Goal: Transaction & Acquisition: Purchase product/service

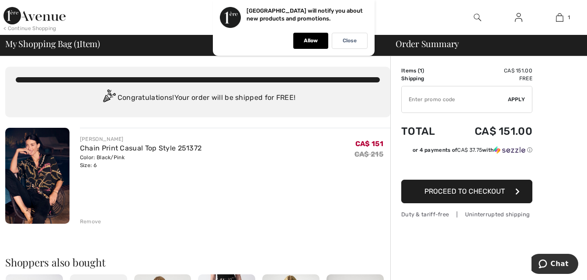
click at [94, 220] on div "Remove" at bounding box center [90, 222] width 21 height 8
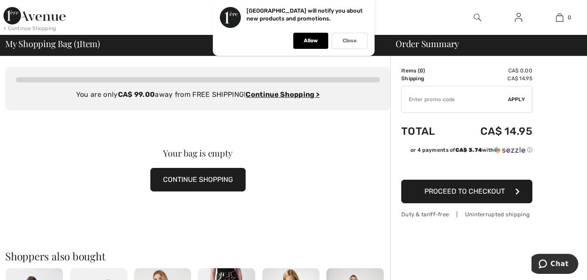
click at [220, 178] on button "CONTINUE SHOPPING" at bounding box center [197, 180] width 95 height 24
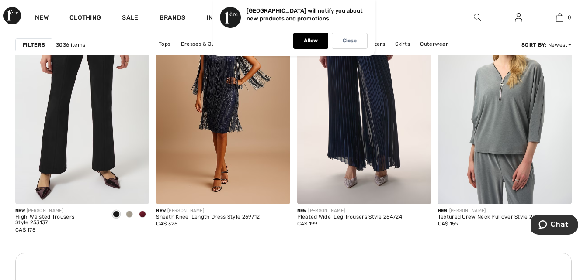
scroll to position [310, 0]
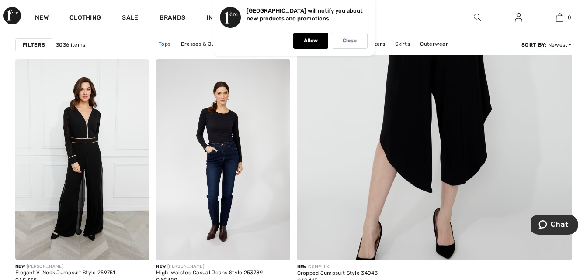
click at [164, 44] on link "Tops" at bounding box center [164, 43] width 21 height 11
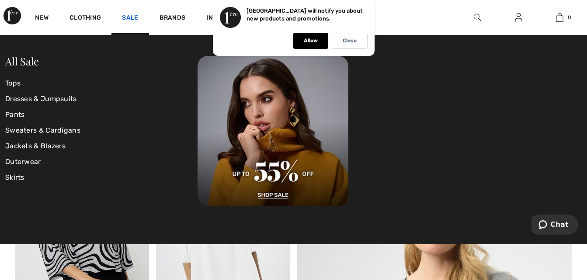
click at [133, 17] on link "Sale" at bounding box center [130, 18] width 16 height 9
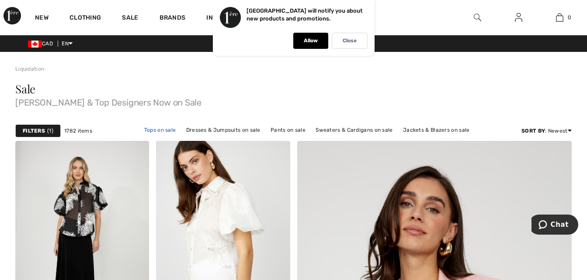
click at [160, 131] on link "Tops on sale" at bounding box center [160, 129] width 41 height 11
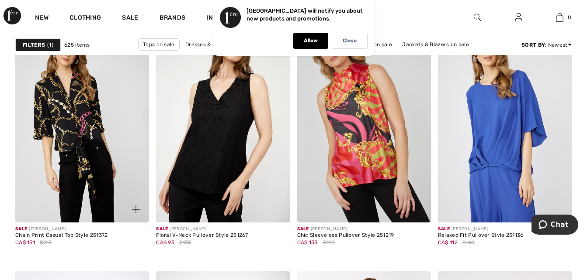
click at [88, 134] on img at bounding box center [82, 122] width 134 height 201
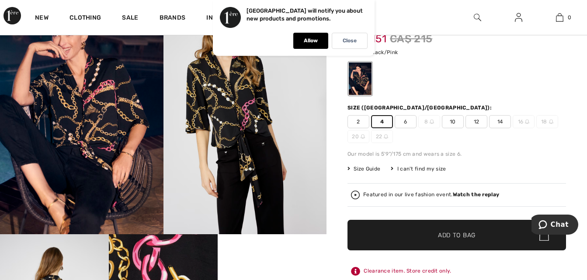
scroll to position [70, 0]
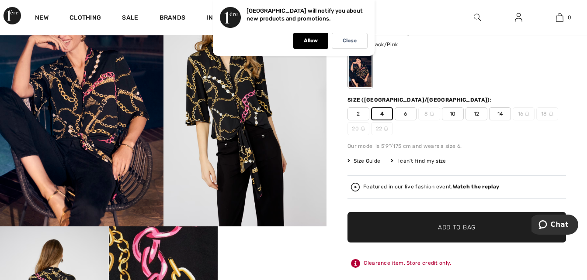
click at [435, 225] on span "✔ Added to Bag" at bounding box center [443, 227] width 53 height 9
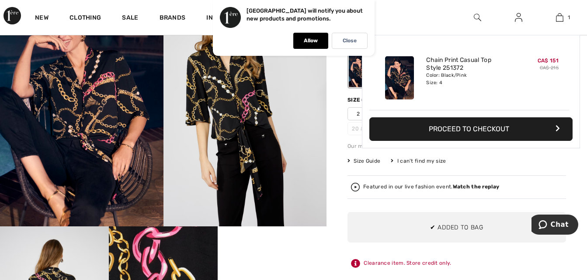
scroll to position [0, 0]
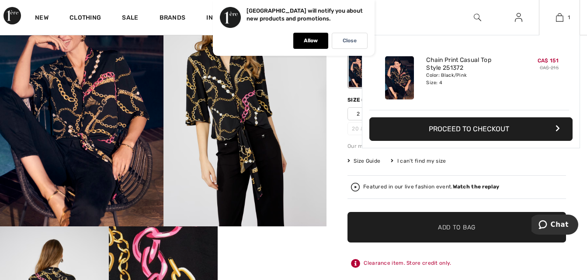
click at [560, 12] on div "1 Added to Bag Frank Lyman Chain Print Casual Top Style 251372 CA$ 151 CA$ 215 …" at bounding box center [559, 17] width 41 height 35
click at [487, 134] on button "Proceed to Checkout" at bounding box center [470, 130] width 203 height 24
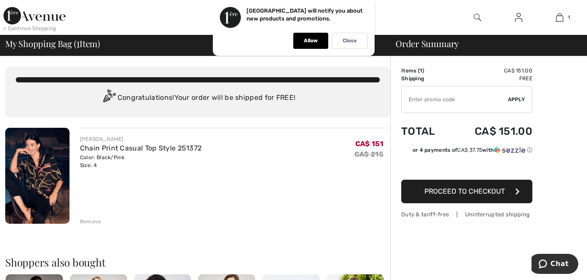
click at [449, 103] on input "TEXT" at bounding box center [454, 99] width 106 height 26
type input "NEW15"
click at [514, 102] on span "Apply" at bounding box center [516, 100] width 17 height 8
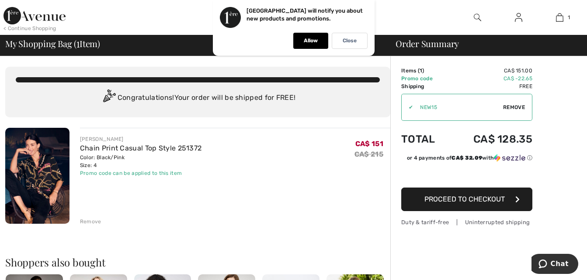
click at [490, 200] on span "Proceed to Checkout" at bounding box center [464, 199] width 80 height 8
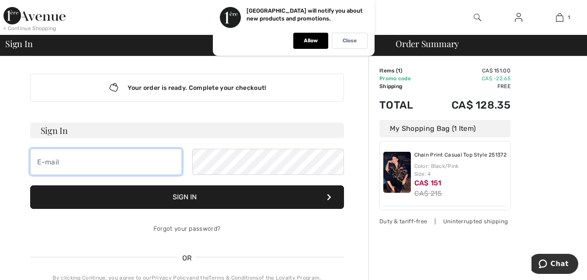
type input "[EMAIL_ADDRESS][DOMAIN_NAME]"
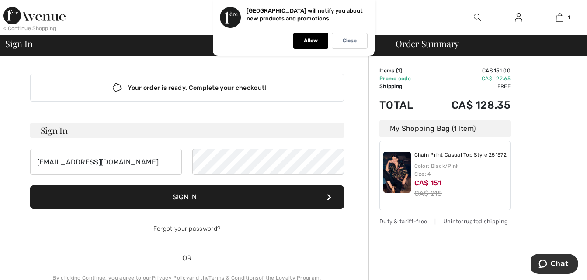
click at [263, 192] on button "Sign In" at bounding box center [187, 198] width 314 height 24
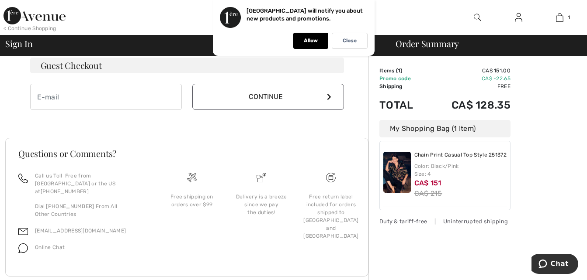
scroll to position [293, 0]
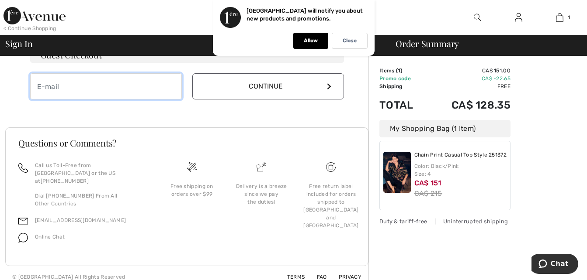
click at [123, 92] on input "email" at bounding box center [106, 86] width 152 height 26
type input "[EMAIL_ADDRESS][DOMAIN_NAME]"
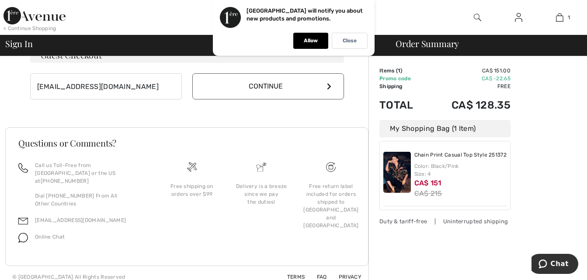
click at [315, 85] on button "Continue" at bounding box center [268, 86] width 152 height 26
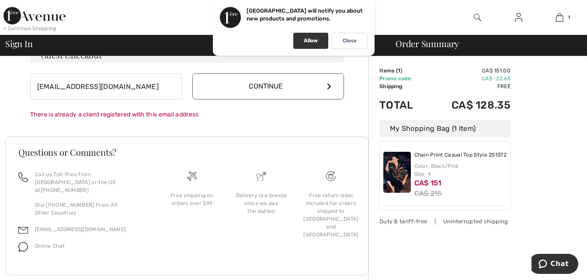
click at [309, 42] on p "Allow" at bounding box center [311, 41] width 14 height 7
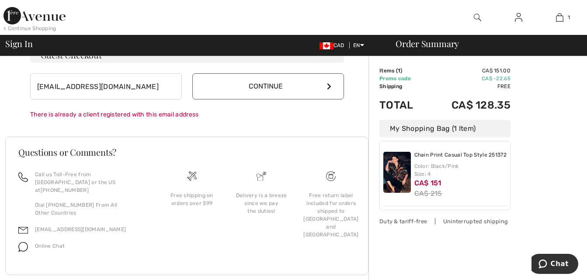
click at [303, 83] on button "Continue" at bounding box center [268, 86] width 152 height 26
click at [311, 84] on button "Continue" at bounding box center [268, 86] width 152 height 26
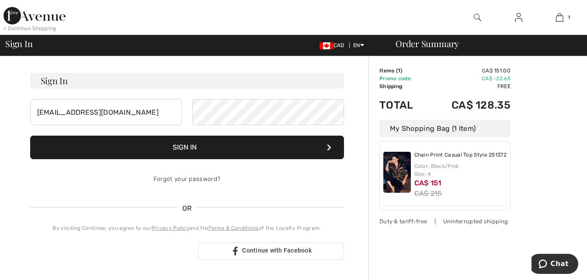
scroll to position [39, 0]
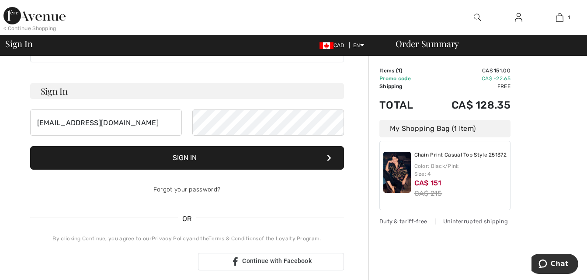
click at [177, 163] on button "Sign In" at bounding box center [187, 158] width 314 height 24
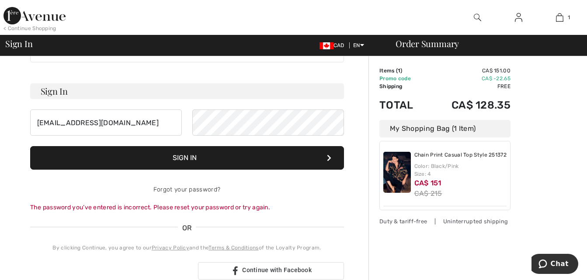
click at [187, 160] on button "Sign In" at bounding box center [187, 158] width 314 height 24
click at [183, 159] on button "Sign In" at bounding box center [187, 158] width 314 height 24
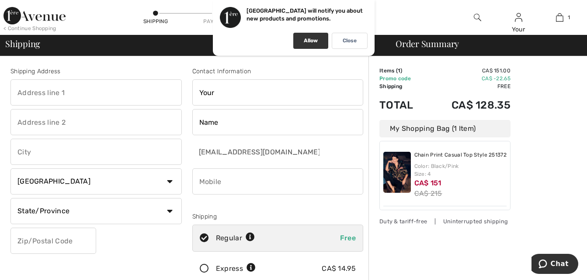
click at [315, 45] on div "Allow" at bounding box center [310, 41] width 35 height 16
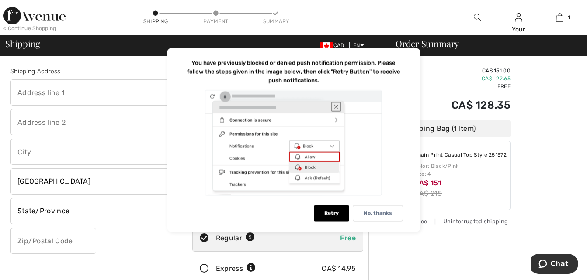
scroll to position [245, 0]
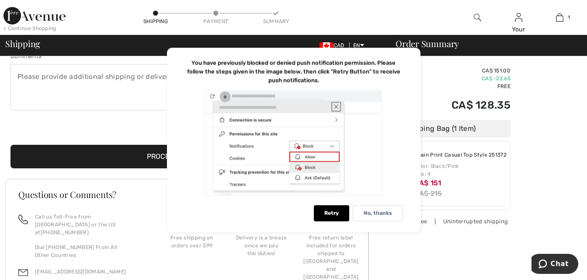
click at [433, 87] on td "Free" at bounding box center [468, 87] width 83 height 8
click at [141, 101] on textarea at bounding box center [186, 87] width 353 height 46
click at [368, 217] on p "No, thanks" at bounding box center [377, 214] width 28 height 7
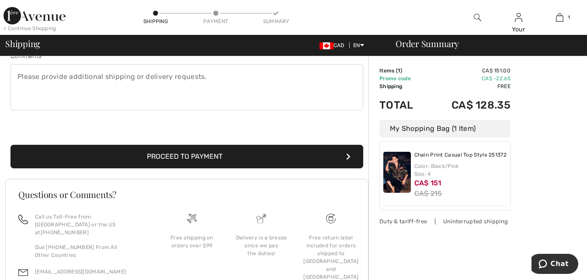
click at [205, 160] on button "Proceed to Payment" at bounding box center [186, 157] width 353 height 24
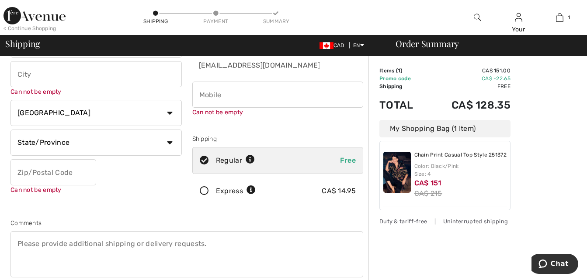
scroll to position [10, 0]
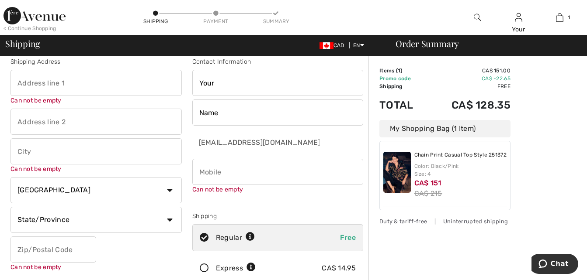
click at [92, 94] on input "text" at bounding box center [95, 83] width 171 height 26
type input "[STREET_ADDRESS]"
type input "St. Catharines"
select select "ON"
type input "L2W 1B2"
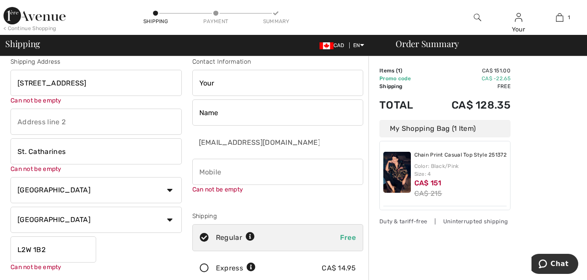
type input "9053291926"
type input "L2W1B2"
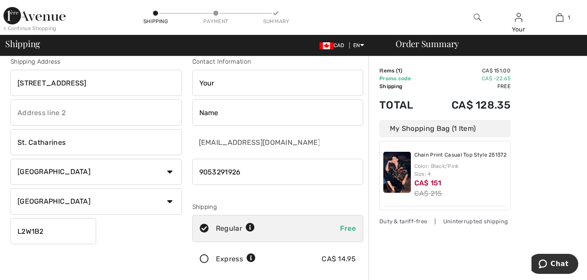
click at [197, 87] on input "Your" at bounding box center [277, 83] width 171 height 26
click at [215, 86] on input "Your" at bounding box center [277, 83] width 171 height 26
type input "Y"
type input "Barbara A"
click at [204, 107] on input "Name" at bounding box center [277, 113] width 171 height 26
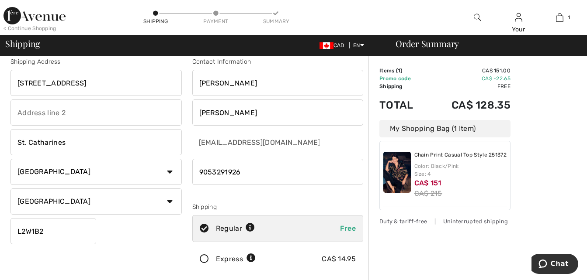
type input "Cornelius"
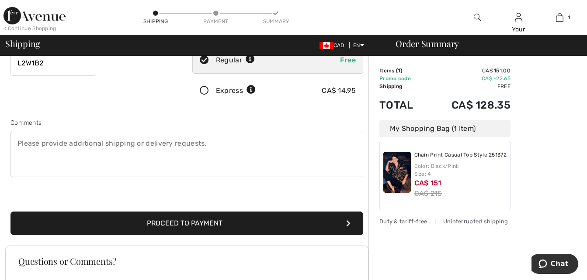
scroll to position [196, 0]
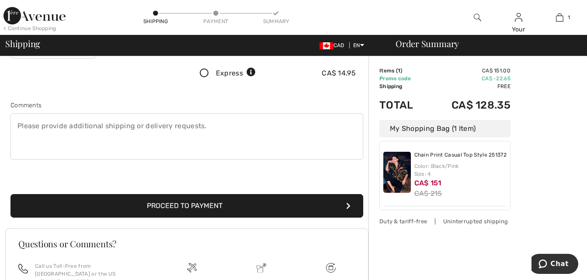
click at [213, 203] on button "Proceed to Payment" at bounding box center [186, 206] width 353 height 24
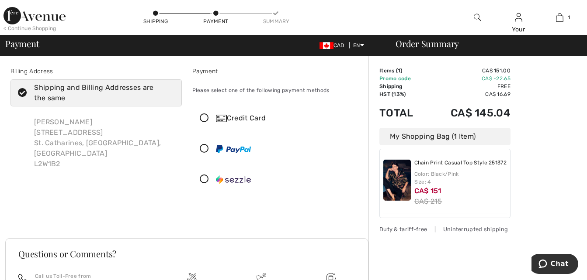
click at [207, 120] on icon at bounding box center [204, 118] width 23 height 9
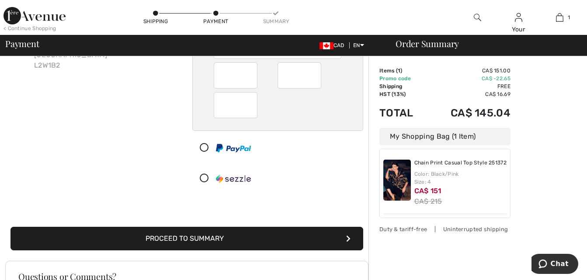
scroll to position [122, 0]
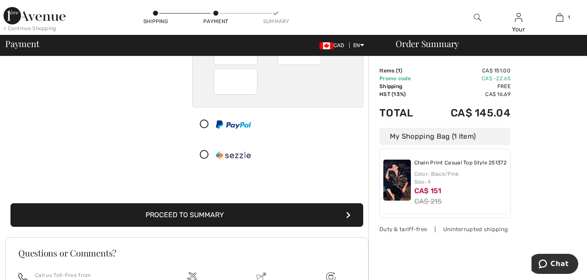
click at [248, 212] on button "Proceed to Summary" at bounding box center [186, 216] width 353 height 24
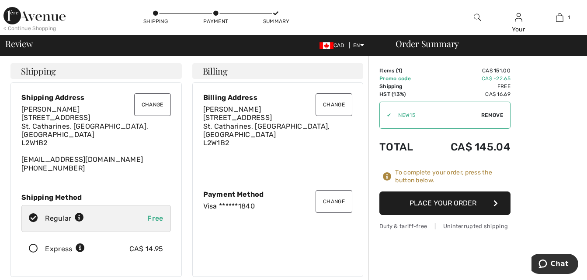
click at [459, 204] on button "Place Your Order" at bounding box center [444, 204] width 131 height 24
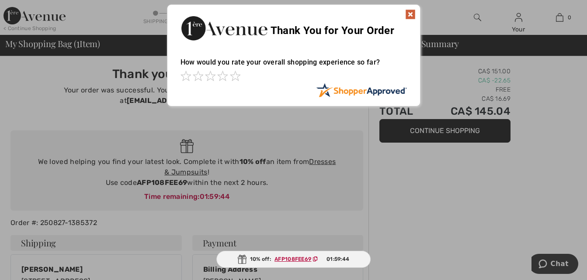
click at [409, 11] on img at bounding box center [410, 14] width 10 height 10
